Goal: Information Seeking & Learning: Learn about a topic

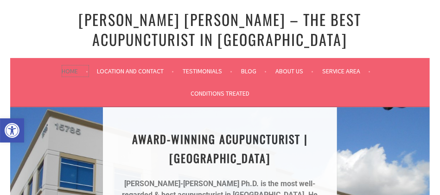
click at [76, 65] on link "Home" at bounding box center [75, 70] width 26 height 11
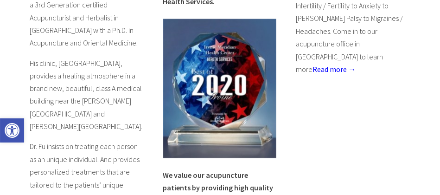
scroll to position [509, 0]
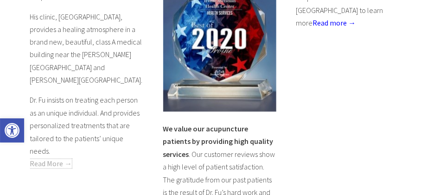
click at [65, 159] on link "Read More →" at bounding box center [51, 163] width 42 height 9
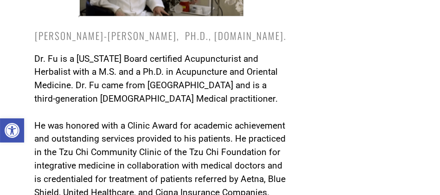
scroll to position [509, 0]
